Goal: Information Seeking & Learning: Compare options

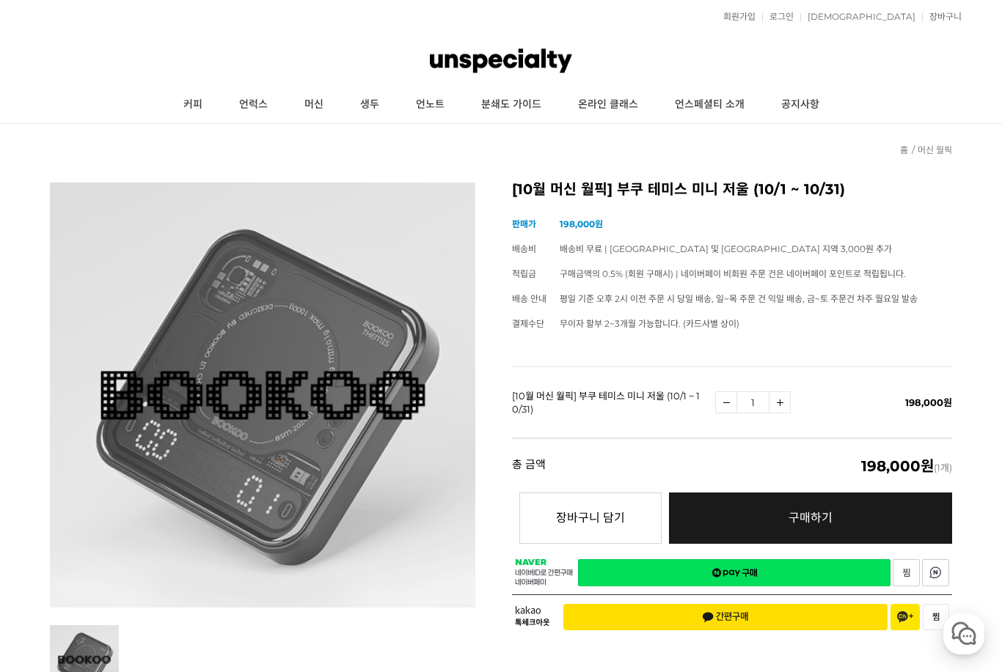
scroll to position [8, 0]
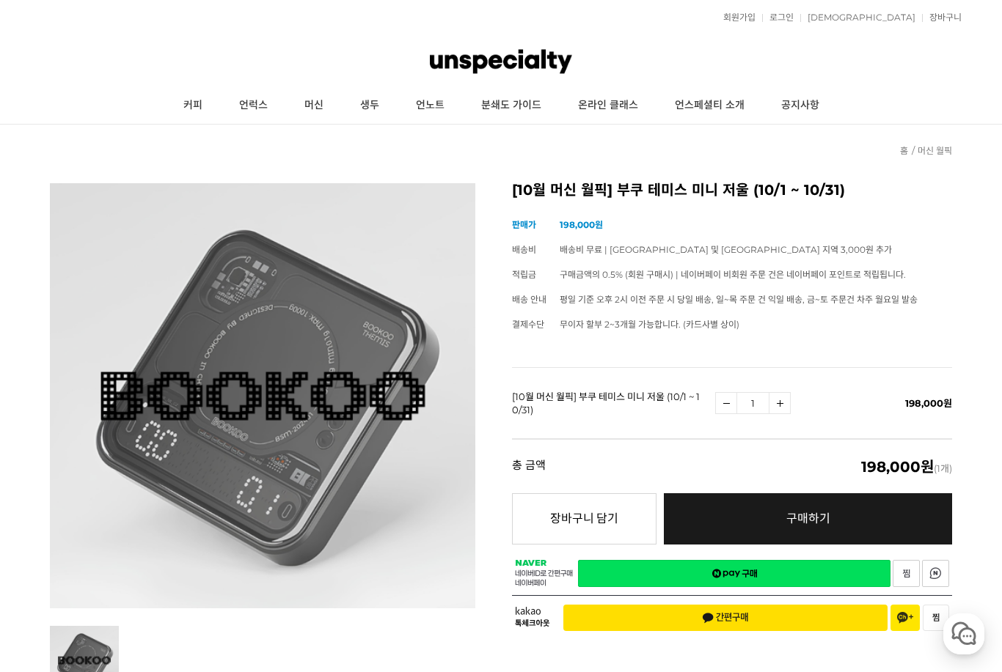
click at [315, 106] on link "머신" at bounding box center [314, 105] width 56 height 37
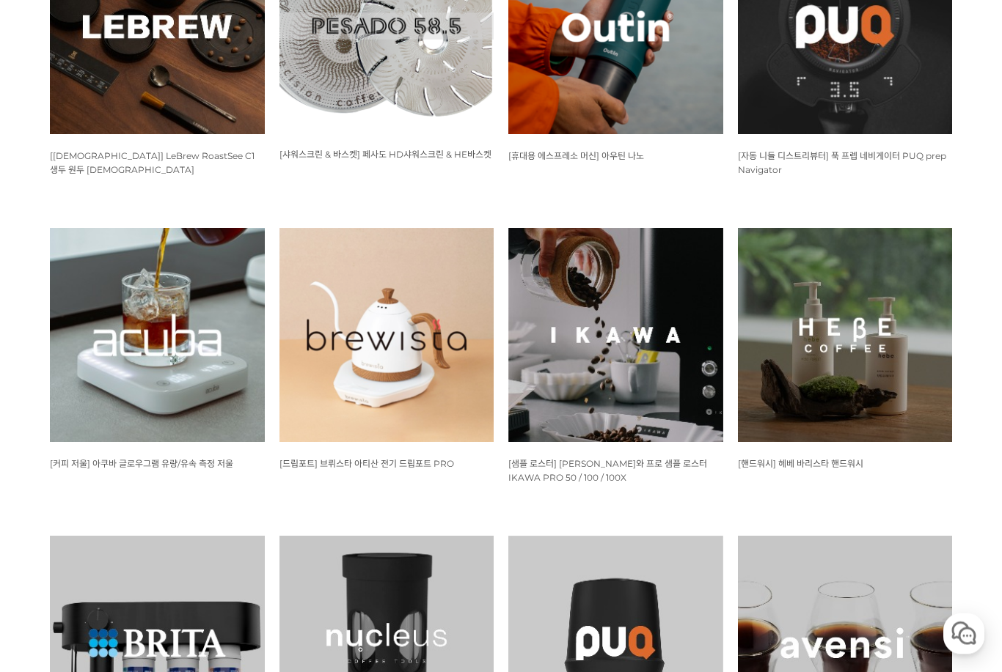
scroll to position [1126, 0]
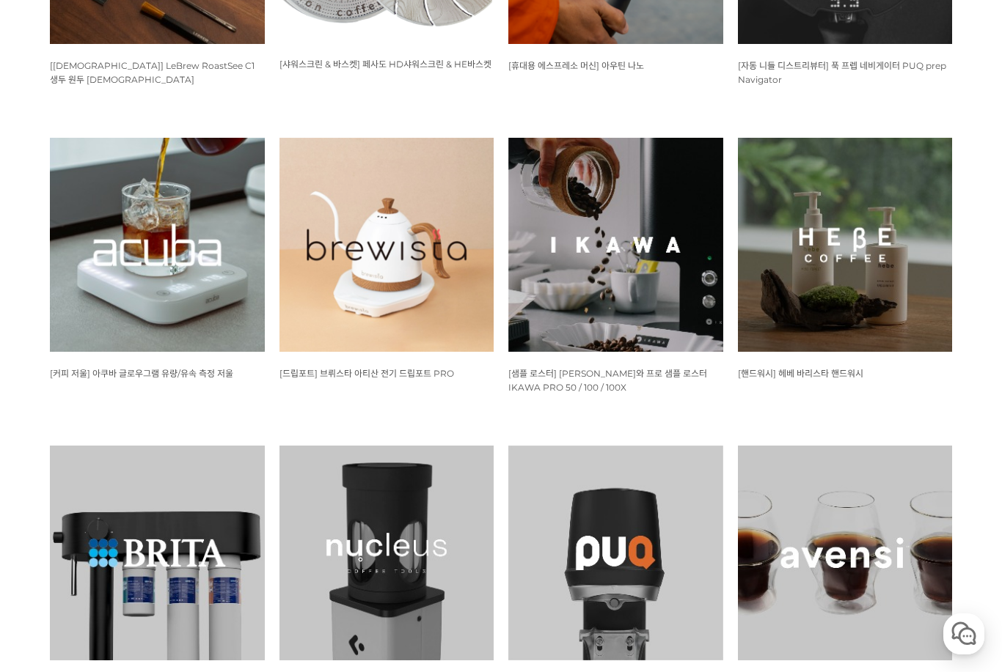
click at [549, 369] on span "[샘플 로스터] [PERSON_NAME]와 프로 샘플 로스터 IKAWA PRO 50 / 100 / 100X" at bounding box center [607, 380] width 199 height 25
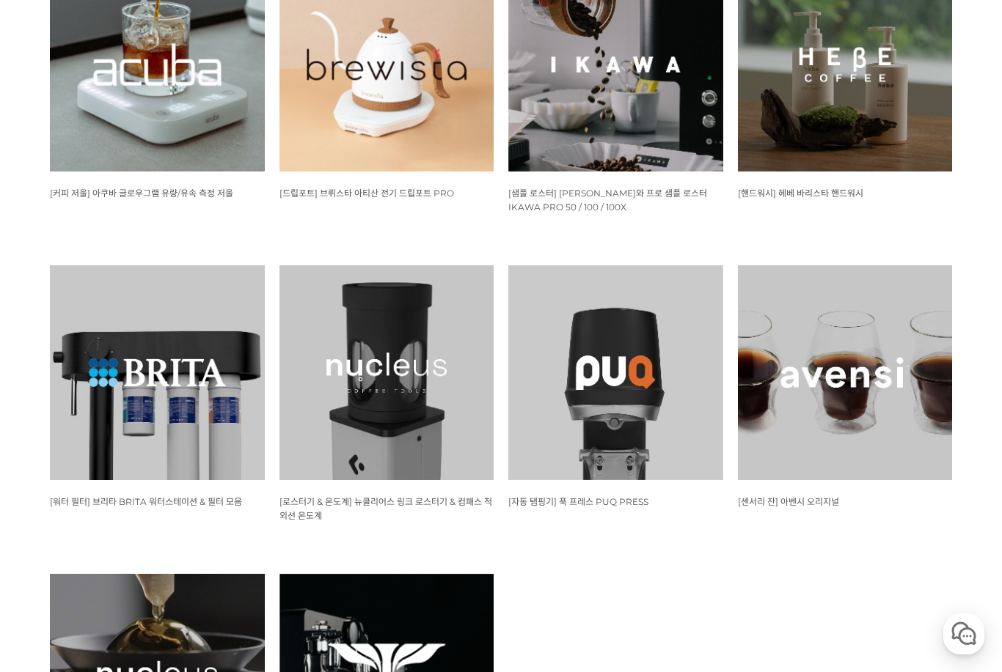
scroll to position [1335, 0]
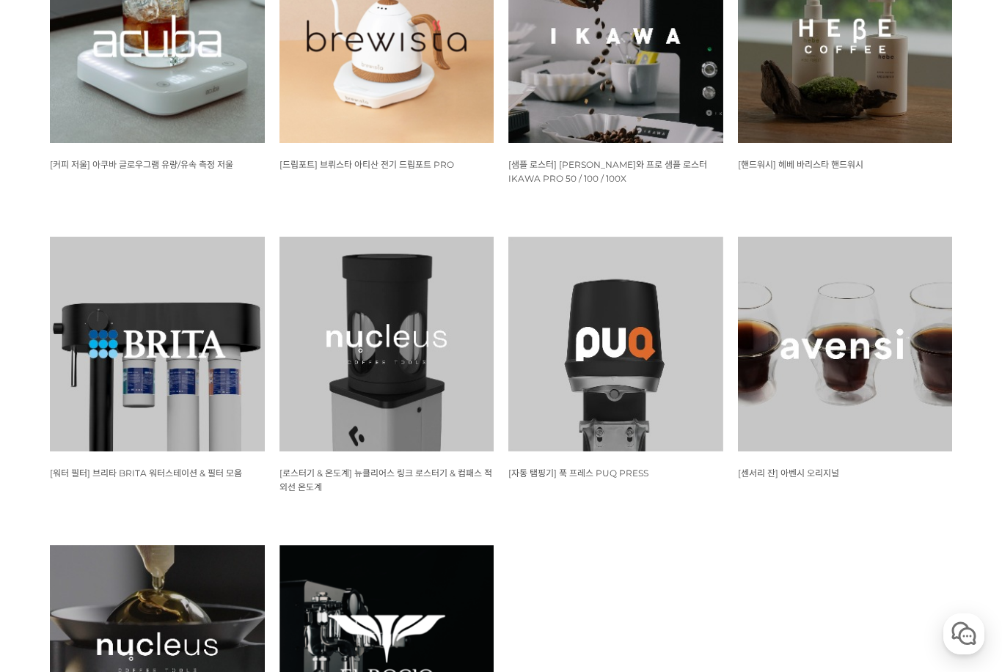
click at [351, 341] on img at bounding box center [386, 344] width 215 height 215
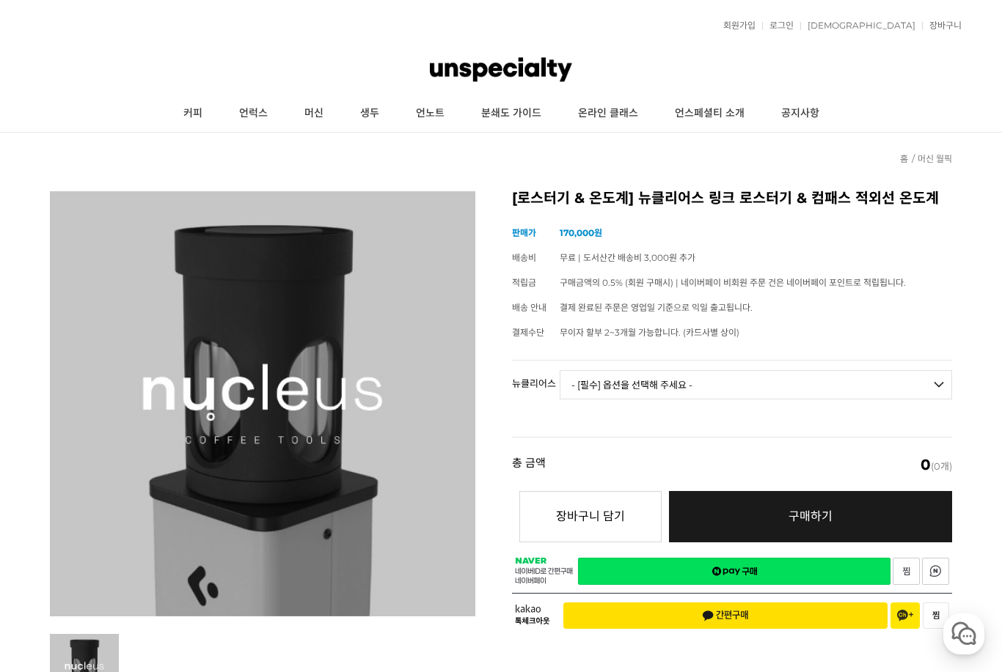
click at [892, 378] on select "- [필수] 옵션을 선택해 주세요 - ------------------- 링크 로스터기 컴패스 적외선 온도계 [품절]" at bounding box center [756, 384] width 392 height 29
select select "*"
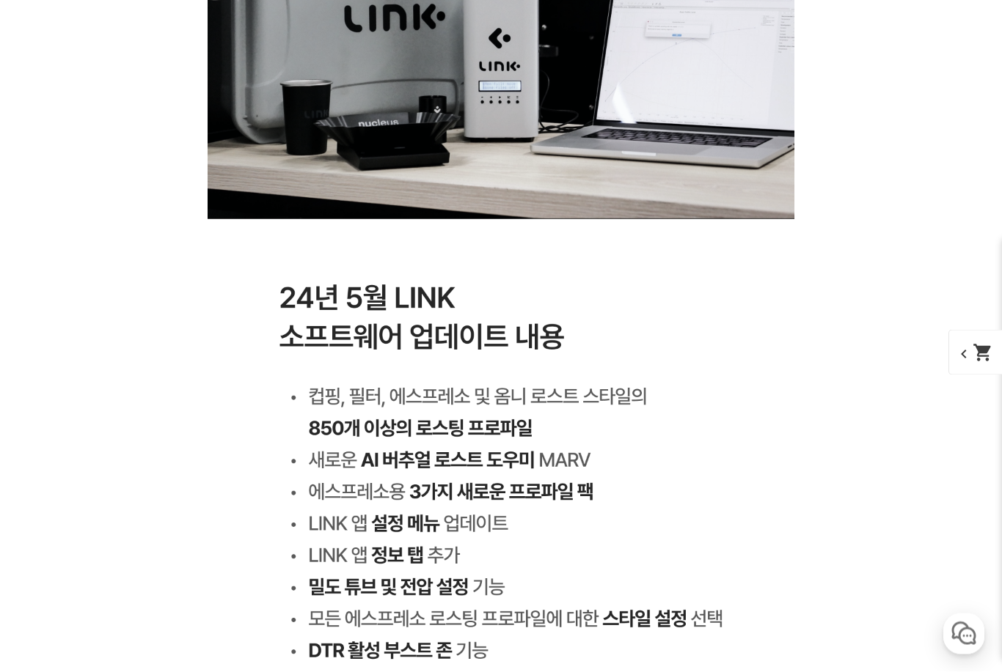
scroll to position [7203, 0]
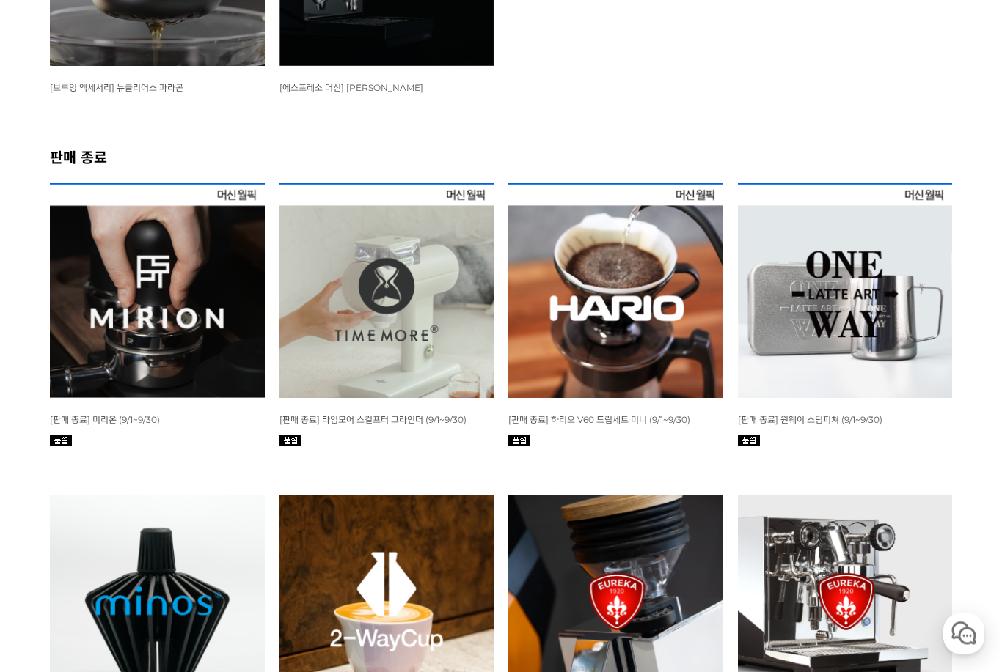
scroll to position [2113, 0]
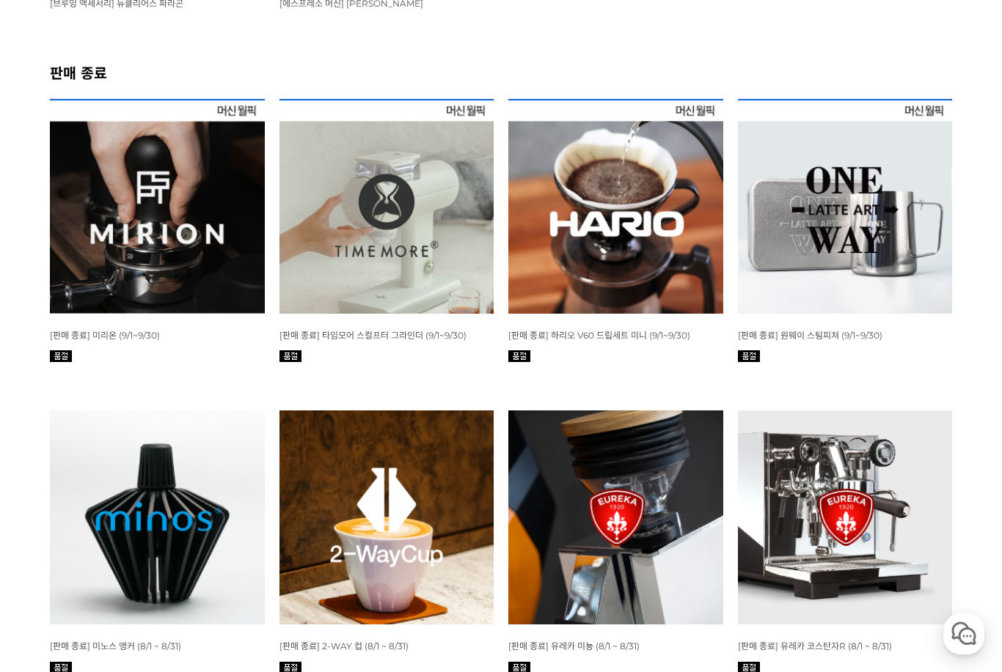
click at [373, 266] on img at bounding box center [386, 206] width 215 height 215
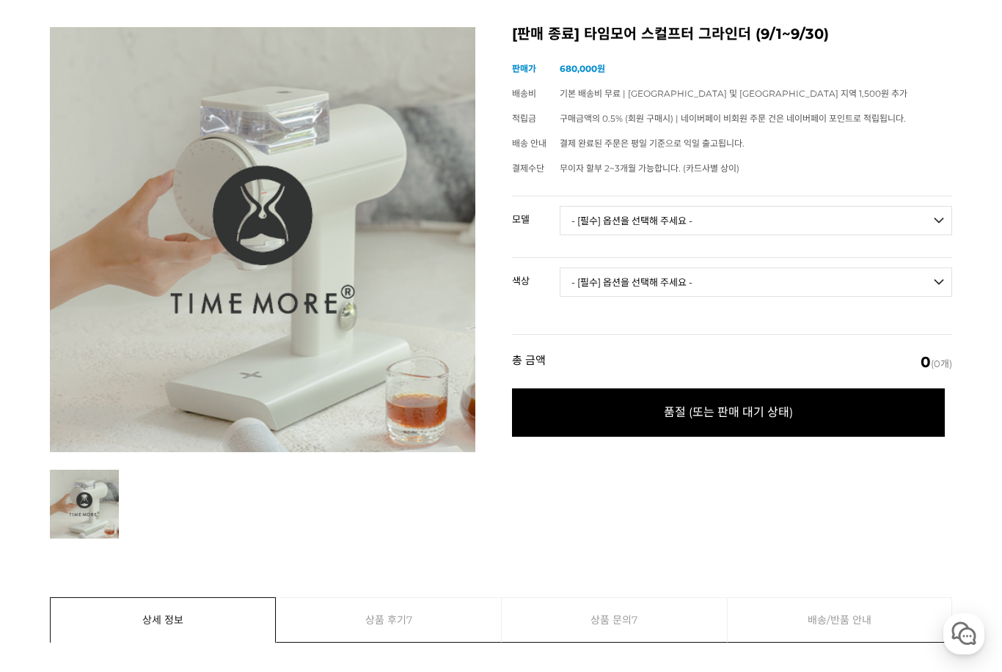
scroll to position [164, 0]
click at [706, 228] on select "- [필수] 옵션을 선택해 주세요 - ------------------- 078S 064S" at bounding box center [756, 221] width 392 height 29
select select "078S"
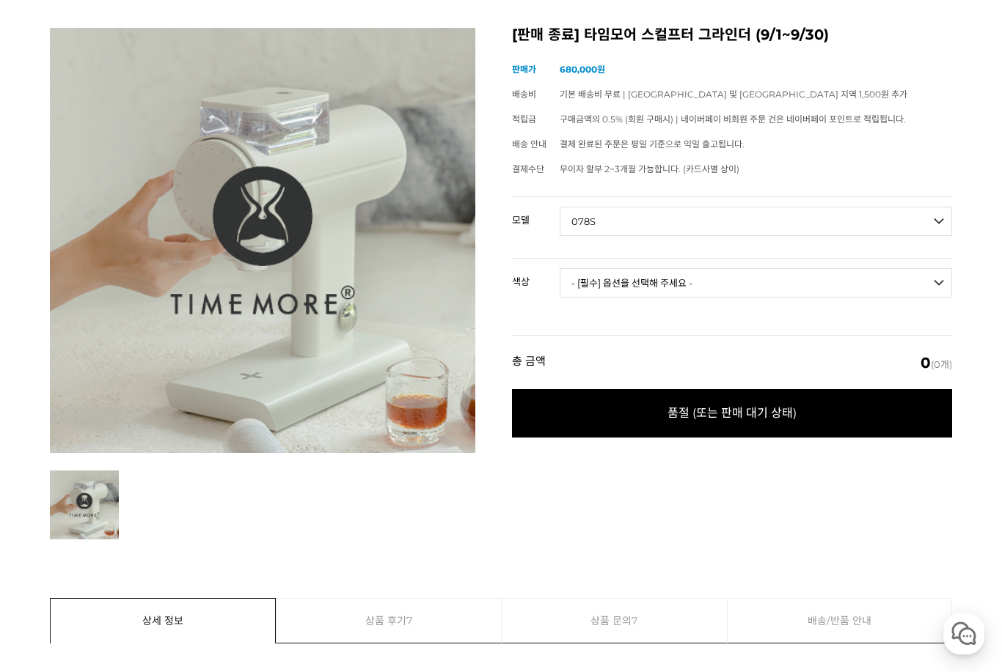
click at [756, 275] on select "- [필수] 옵션을 선택해 주세요 - ------------------- 블랙 화이트" at bounding box center [756, 282] width 392 height 29
select select "블랙"
select select "*"
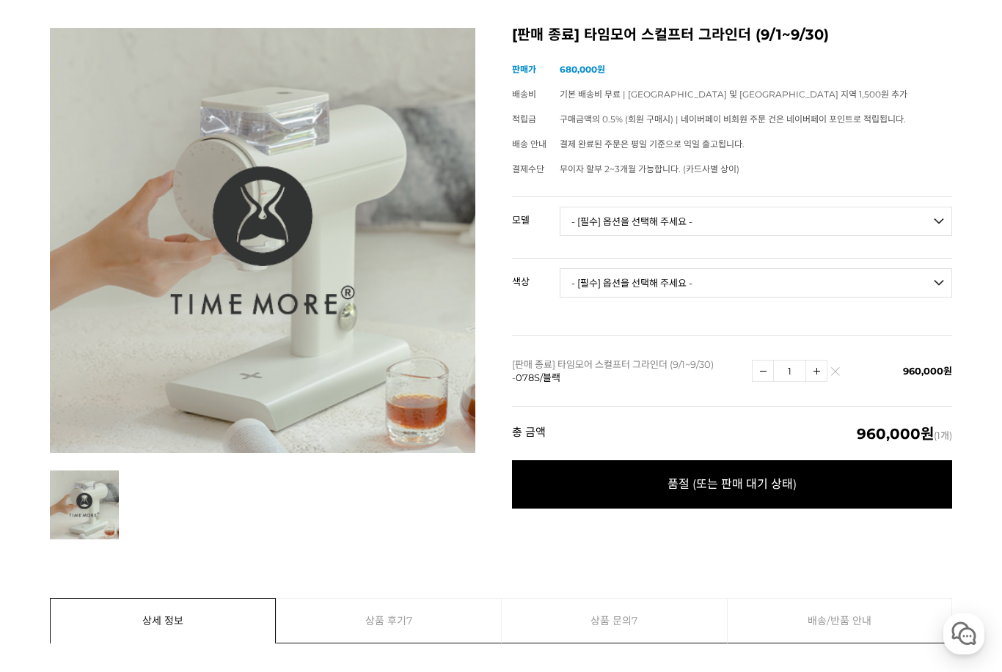
click at [733, 217] on select "- [필수] 옵션을 선택해 주세요 - ------------------- 078S 064S" at bounding box center [756, 221] width 392 height 29
select select "064S"
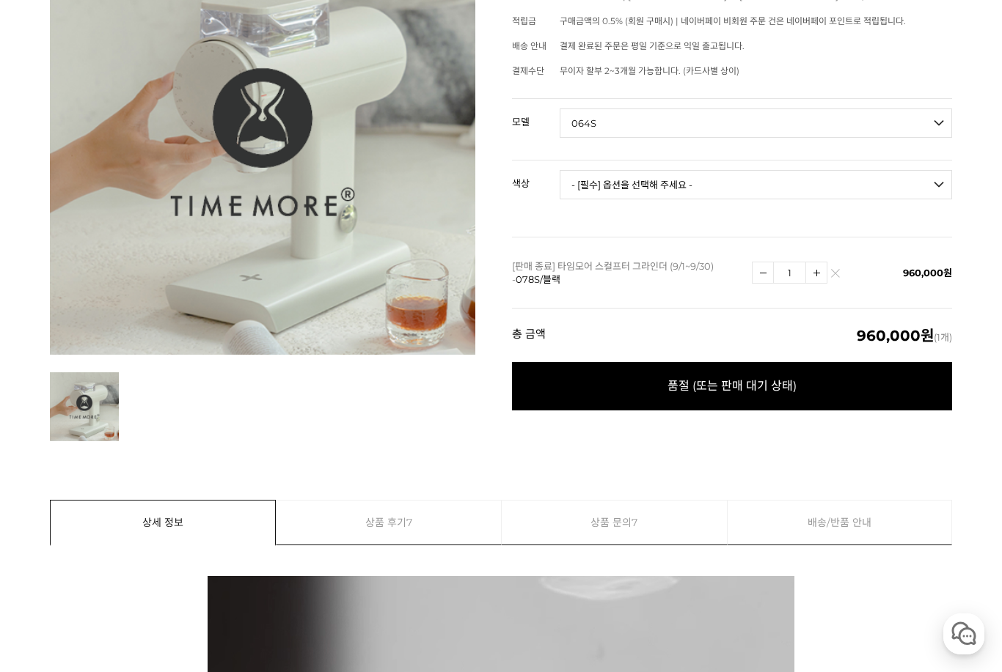
scroll to position [255, 0]
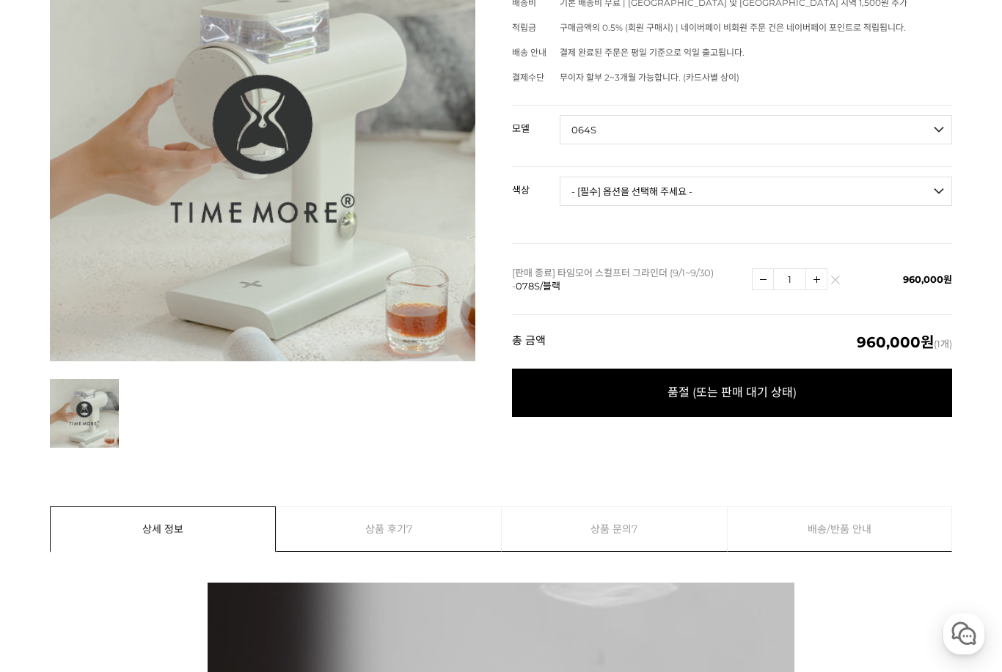
click at [717, 185] on select "- [필수] 옵션을 선택해 주세요 - ------------------- 블랙 화이트" at bounding box center [756, 191] width 392 height 29
select select "블랙"
select select "*"
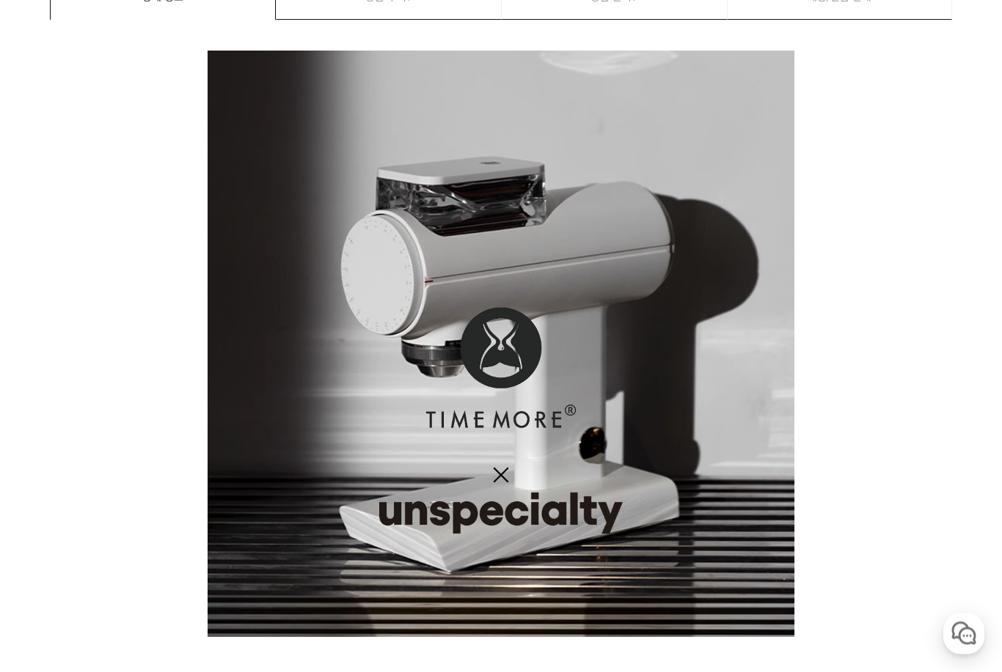
scroll to position [991, 0]
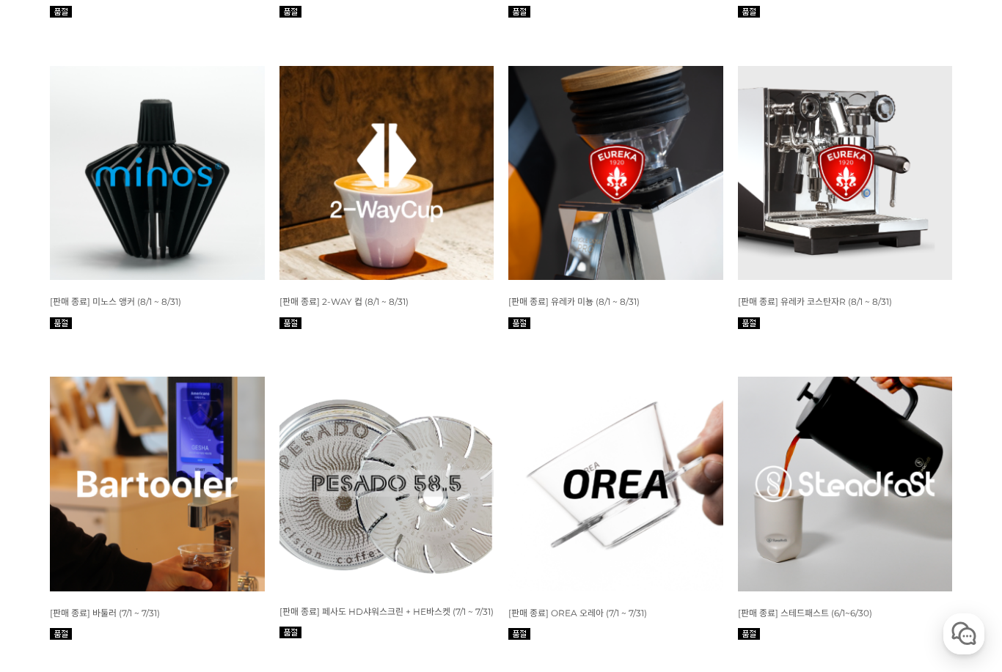
scroll to position [2615, 0]
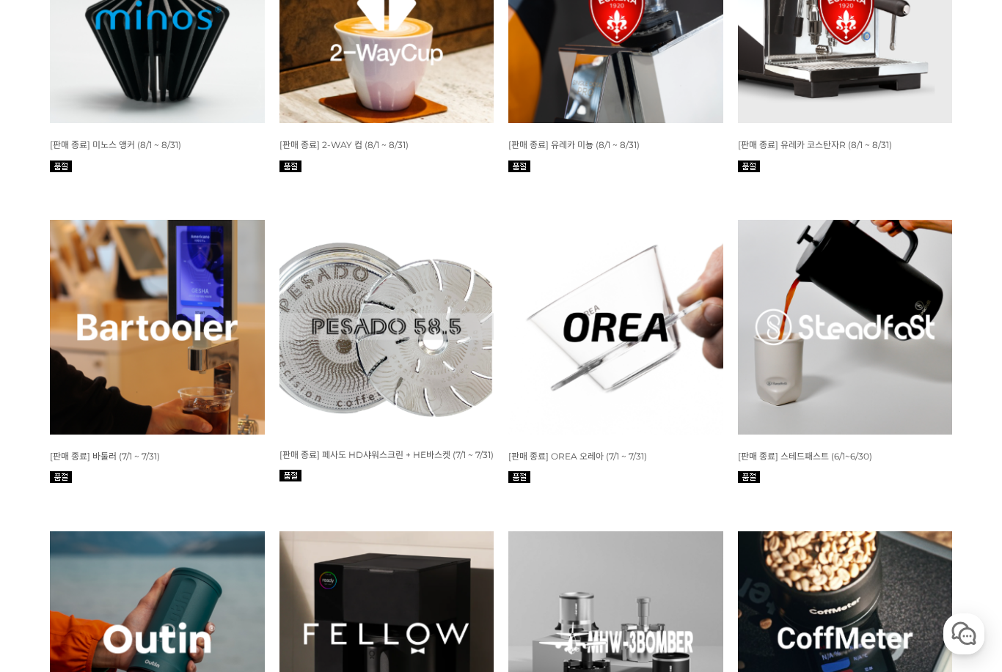
click at [646, 312] on img at bounding box center [615, 327] width 215 height 215
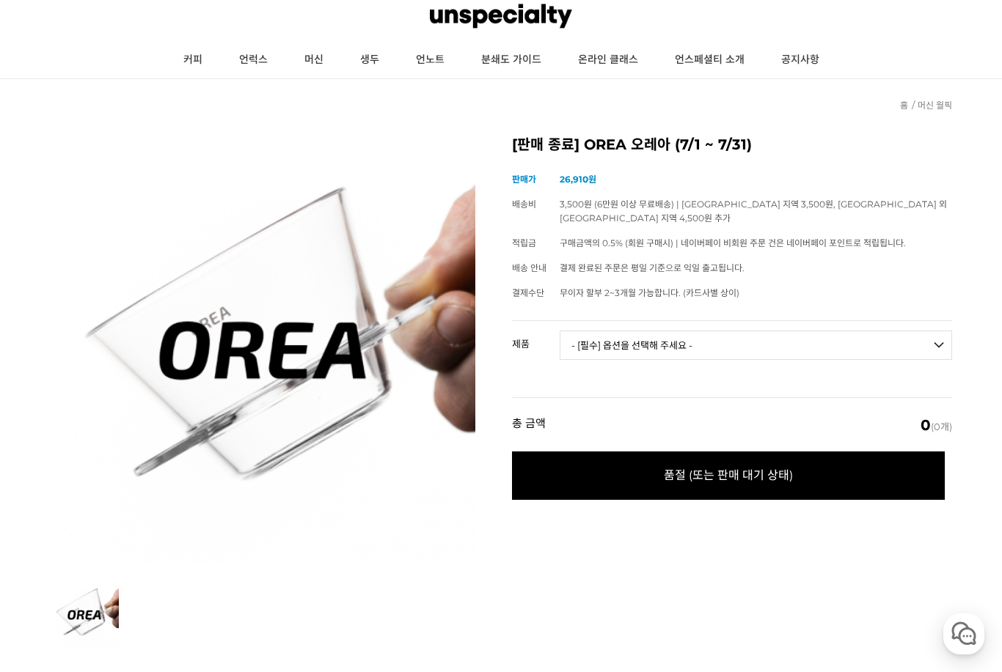
scroll to position [107, 0]
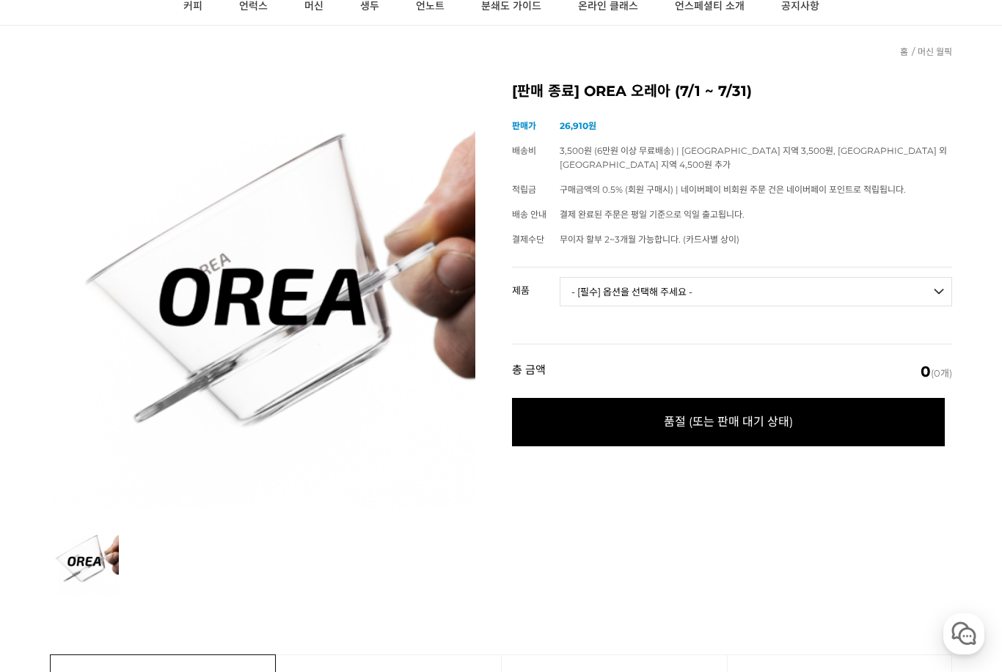
click at [784, 278] on select "- [필수] 옵션을 선택해 주세요 - ------------------- OREA O1 BABY O 브루어 OREA V4 Narrow 브루어 …" at bounding box center [756, 291] width 392 height 29
select select "*"
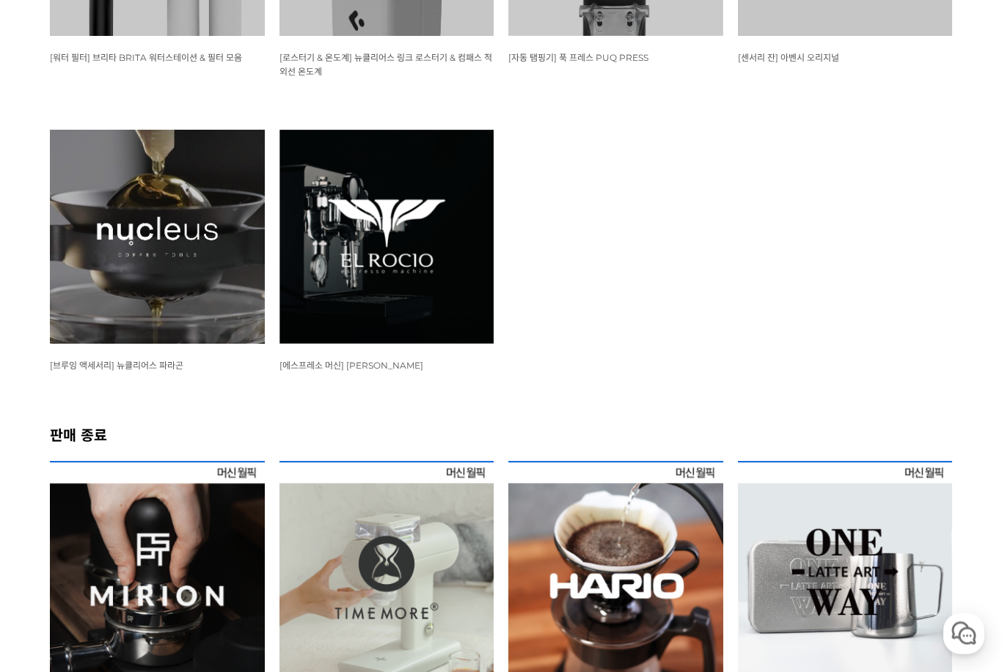
scroll to position [1654, 0]
